Goal: Transaction & Acquisition: Purchase product/service

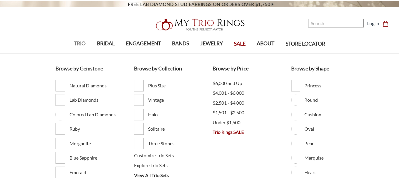
scroll to position [35, 0]
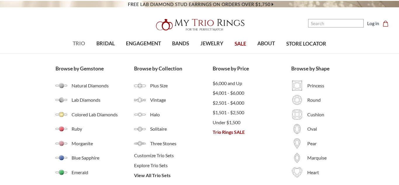
click at [78, 44] on span "TRIO" at bounding box center [79, 44] width 12 height 8
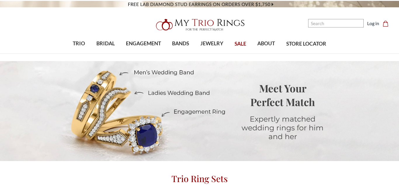
click at [367, 173] on h2 "Trio Ring Sets" at bounding box center [199, 179] width 399 height 12
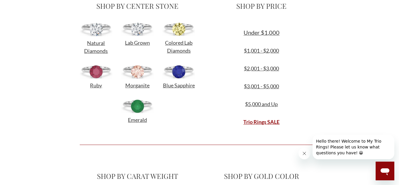
scroll to position [222, 0]
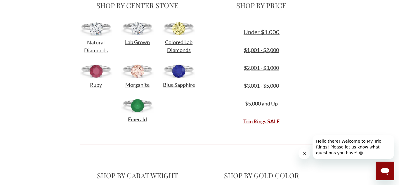
click at [371, 73] on div "SHOP BY CENTER STONE Natural Diamonds Lab Grown Diamonds Fancy Color Lab Grown …" at bounding box center [199, 67] width 399 height 138
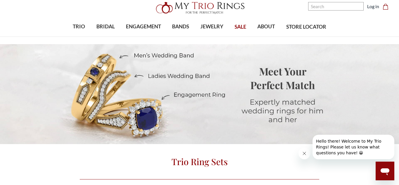
scroll to position [12, 0]
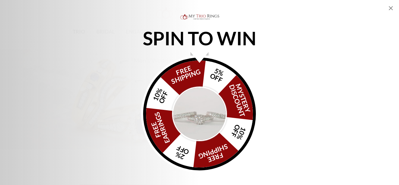
click at [197, 105] on img "Alia popup" at bounding box center [199, 114] width 55 height 55
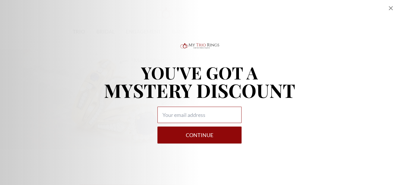
click at [186, 119] on input "Alia popup" at bounding box center [200, 115] width 84 height 16
type input "laneekam4@gmail.com"
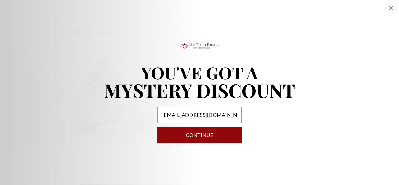
click at [201, 136] on button "Continue" at bounding box center [200, 135] width 84 height 17
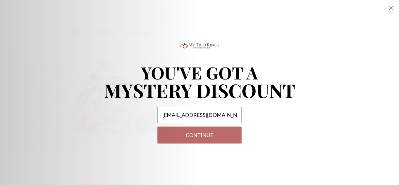
select select "US"
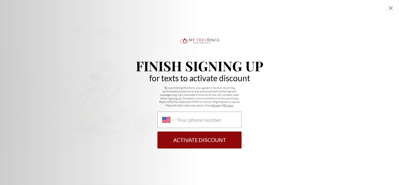
click at [182, 116] on div "International Afghanistan Åland Islands Albania Algeria American Samoa Andorra …" at bounding box center [200, 120] width 84 height 16
click at [174, 117] on select "International Afghanistan Åland Islands Albania Algeria American Samoa Andorra …" at bounding box center [168, 120] width 11 height 6
click at [182, 119] on input "International Afghanistan Åland Islands Albania Algeria American Samoa Andorra …" at bounding box center [207, 120] width 60 height 6
type input "(228) 249-4672"
click at [201, 139] on button "Activate Discount" at bounding box center [200, 140] width 84 height 17
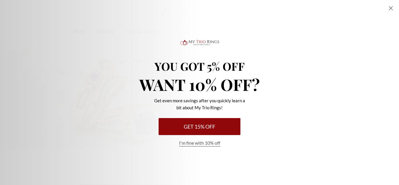
click at [203, 123] on button "Get 15% Off" at bounding box center [200, 126] width 82 height 17
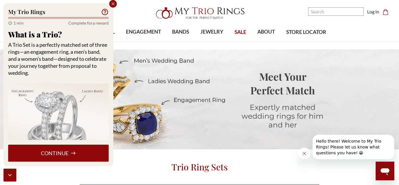
click at [70, 151] on button "Continue" at bounding box center [58, 153] width 101 height 17
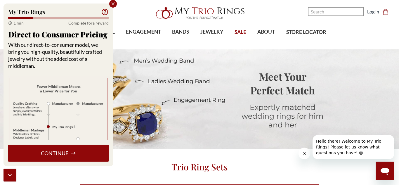
click at [72, 149] on button "Continue" at bounding box center [58, 153] width 101 height 17
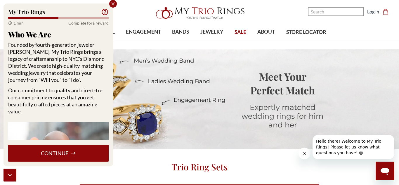
click at [72, 149] on button "Continue" at bounding box center [58, 153] width 101 height 17
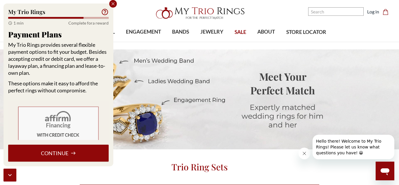
click at [72, 149] on button "Continue" at bounding box center [58, 153] width 101 height 17
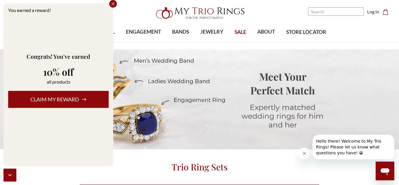
click at [83, 100] on icon at bounding box center [84, 99] width 5 height 5
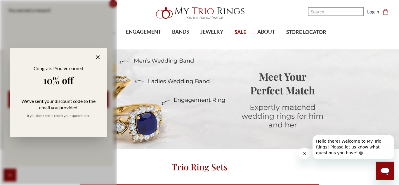
click at [98, 56] on icon at bounding box center [98, 57] width 7 height 7
select select "US"
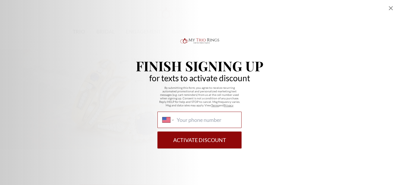
click at [182, 118] on input "International Afghanistan Åland Islands Albania Algeria American Samoa Andorra …" at bounding box center [207, 120] width 60 height 6
type input "(228) 249-4672"
click at [202, 141] on button "Activate Discount" at bounding box center [200, 140] width 84 height 17
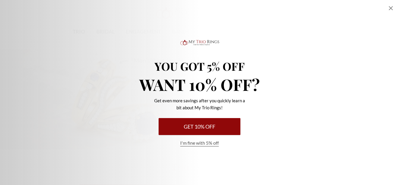
click at [391, 6] on icon "Close popup" at bounding box center [391, 8] width 7 height 7
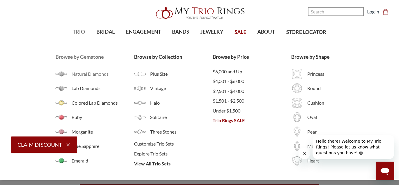
click at [92, 74] on span "Natural Diamonds" at bounding box center [103, 73] width 63 height 7
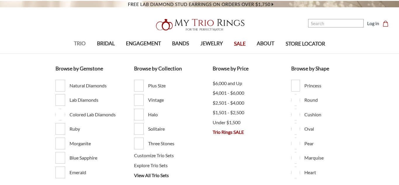
click at [74, 41] on span "TRIO" at bounding box center [80, 44] width 12 height 8
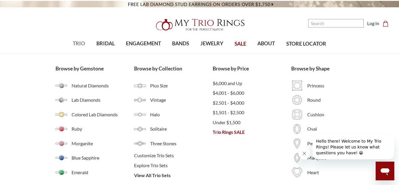
click at [80, 44] on span "TRIO" at bounding box center [79, 44] width 12 height 8
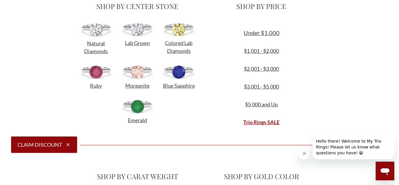
scroll to position [222, 0]
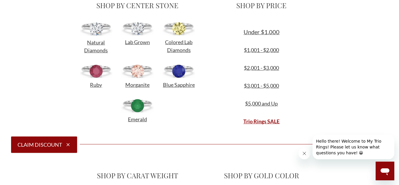
click at [180, 74] on img at bounding box center [179, 71] width 33 height 14
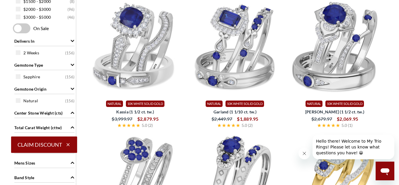
scroll to position [304, 0]
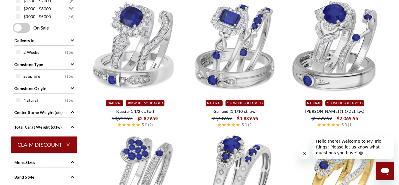
click at [306, 154] on icon "Close message from company" at bounding box center [304, 153] width 5 height 5
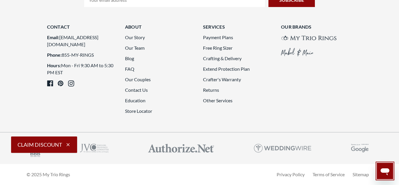
scroll to position [1590, 0]
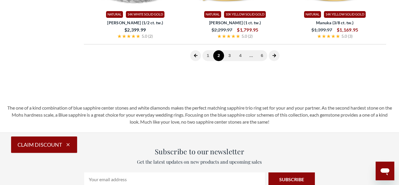
scroll to position [237, 0]
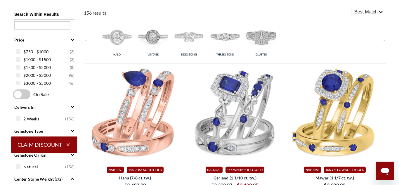
select select "US"
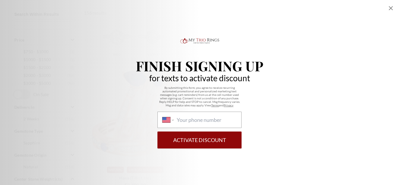
click at [392, 10] on icon "Close popup" at bounding box center [391, 8] width 7 height 7
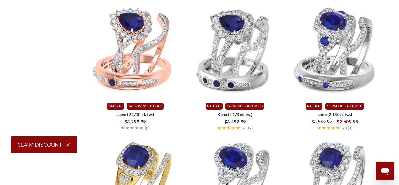
scroll to position [787, 0]
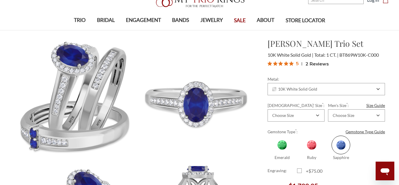
scroll to position [35, 0]
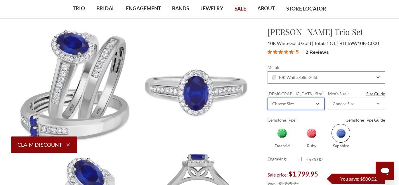
click at [315, 104] on div "Choose Size" at bounding box center [296, 104] width 57 height 12
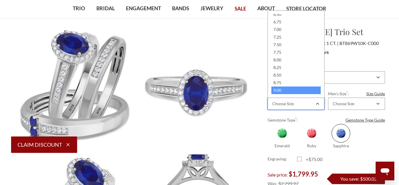
scroll to position [125, 0]
click at [304, 89] on div "9.25" at bounding box center [296, 91] width 49 height 8
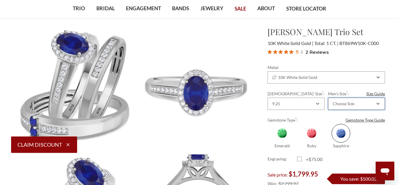
click at [378, 102] on icon "Combobox" at bounding box center [378, 104] width 3 height 4
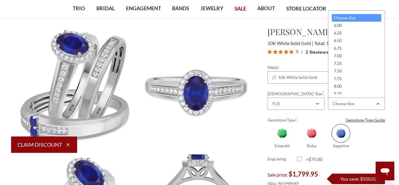
click at [383, 92] on div "Choose Size 6.00 6.25 6.50 6.75 7.00 7.25 7.50 7.75 8.00 8.25 8.50 8.75 9.00 9.…" at bounding box center [356, 54] width 57 height 88
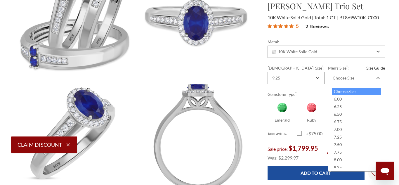
scroll to position [0, 0]
click at [342, 151] on div "7.75" at bounding box center [356, 153] width 49 height 8
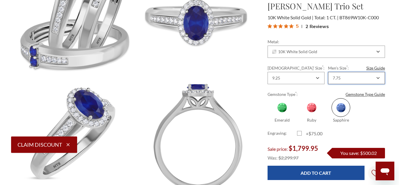
click at [381, 76] on div "7.75" at bounding box center [356, 78] width 57 height 12
click at [299, 135] on label "+$75.00" at bounding box center [311, 133] width 29 height 7
click at [300, 135] on input "+$75.00" at bounding box center [300, 134] width 0 height 0
checkbox input "true"
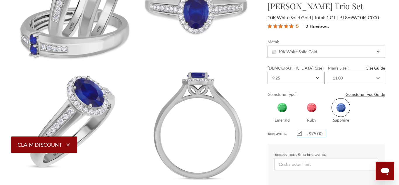
scroll to position [129, 0]
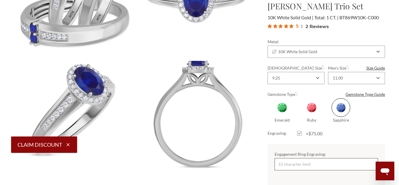
click at [301, 165] on input "Engagement Ring Engraving:" at bounding box center [326, 164] width 103 height 12
click at [287, 146] on div "Engagement Ring Engraving:" at bounding box center [327, 160] width 118 height 33
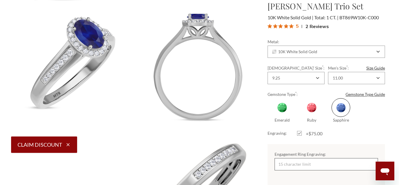
click at [293, 163] on input "Engagement Ring Engraving:" at bounding box center [326, 164] width 103 height 12
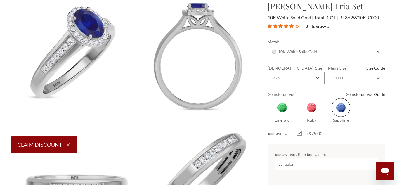
scroll to position [187, 0]
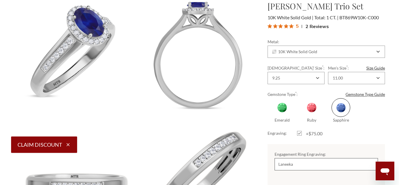
click at [300, 163] on input "Laneeka" at bounding box center [326, 164] width 103 height 12
type input "L"
type input "L&B"
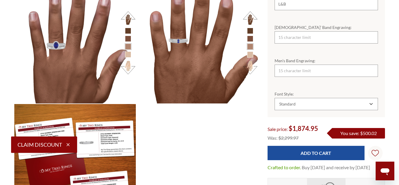
scroll to position [702, 0]
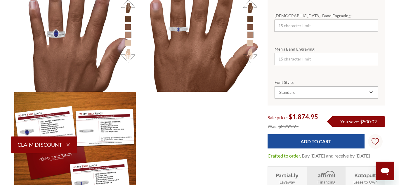
click at [281, 20] on input "Ladies’ Band Engraving:" at bounding box center [326, 26] width 103 height 12
type input "Bruse"
click at [288, 54] on input "Men’s Band Engraving:" at bounding box center [326, 59] width 103 height 12
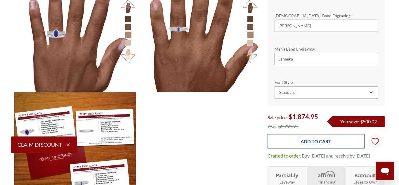
type input "Laneeka"
click at [336, 136] on input "Add to Cart" at bounding box center [316, 141] width 97 height 14
type input "Add to Cart"
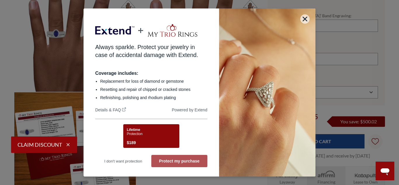
click at [185, 162] on button "Protect my purchase" at bounding box center [179, 161] width 56 height 12
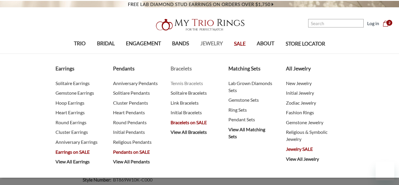
click at [192, 82] on span "Tennis Bracelets" at bounding box center [194, 83] width 46 height 7
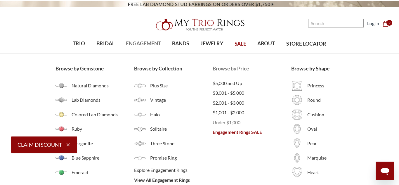
click at [228, 121] on span "Under $1,000" at bounding box center [252, 122] width 79 height 7
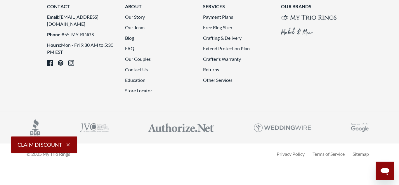
scroll to position [1590, 0]
